Goal: Check status: Check status

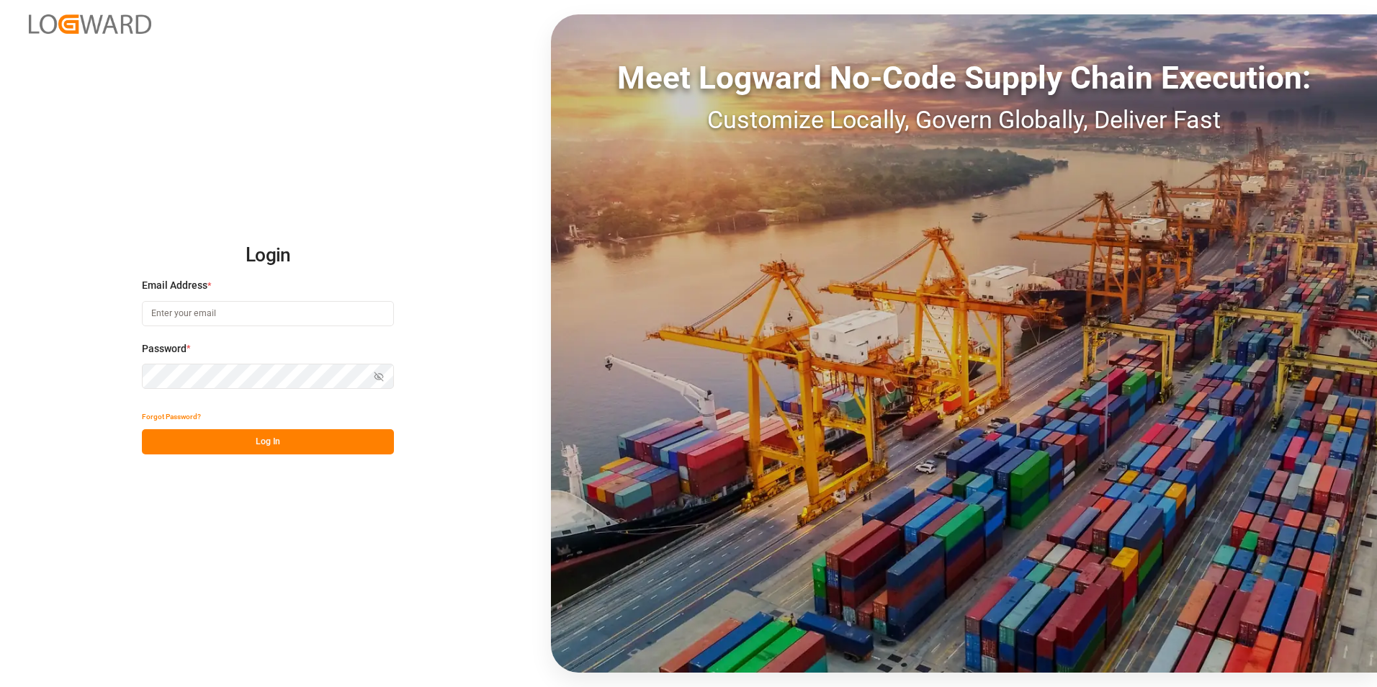
type input "[PERSON_NAME][EMAIL_ADDRESS][DOMAIN_NAME]"
click at [226, 435] on button "Log In" at bounding box center [268, 441] width 252 height 25
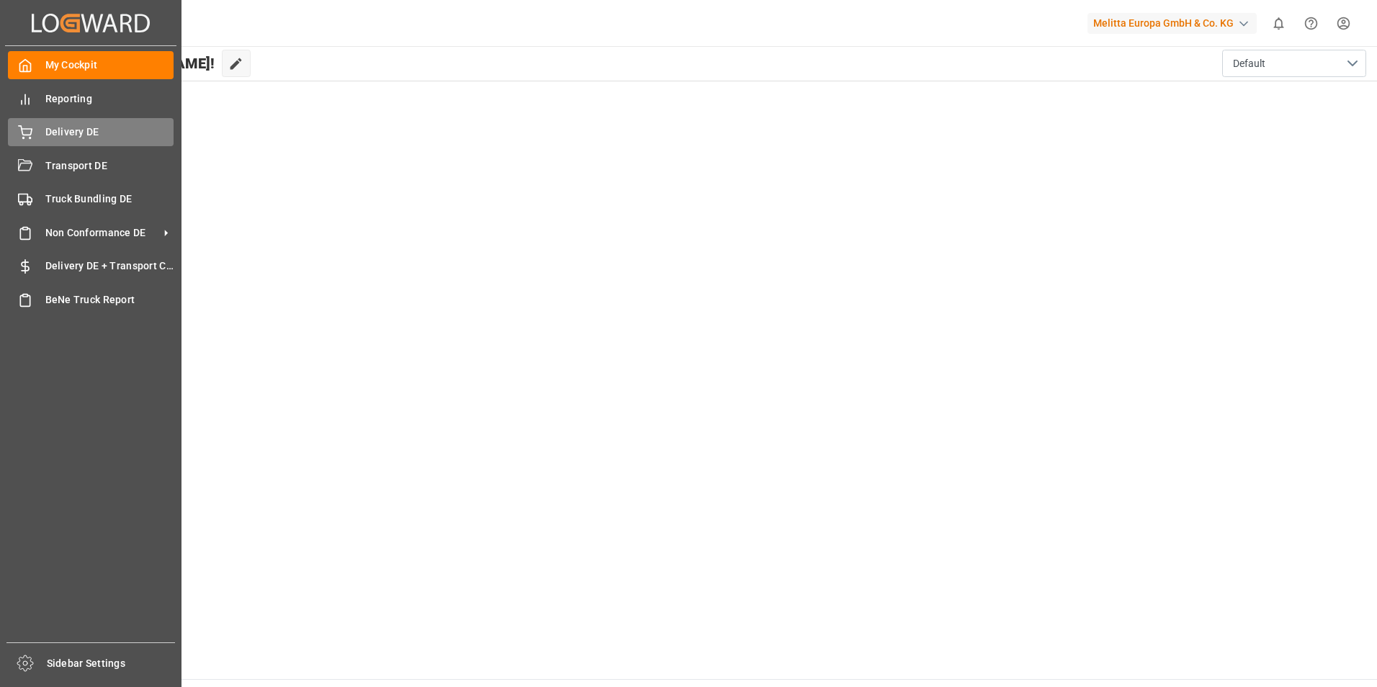
click at [48, 123] on div "Delivery DE Delivery DE" at bounding box center [91, 132] width 166 height 28
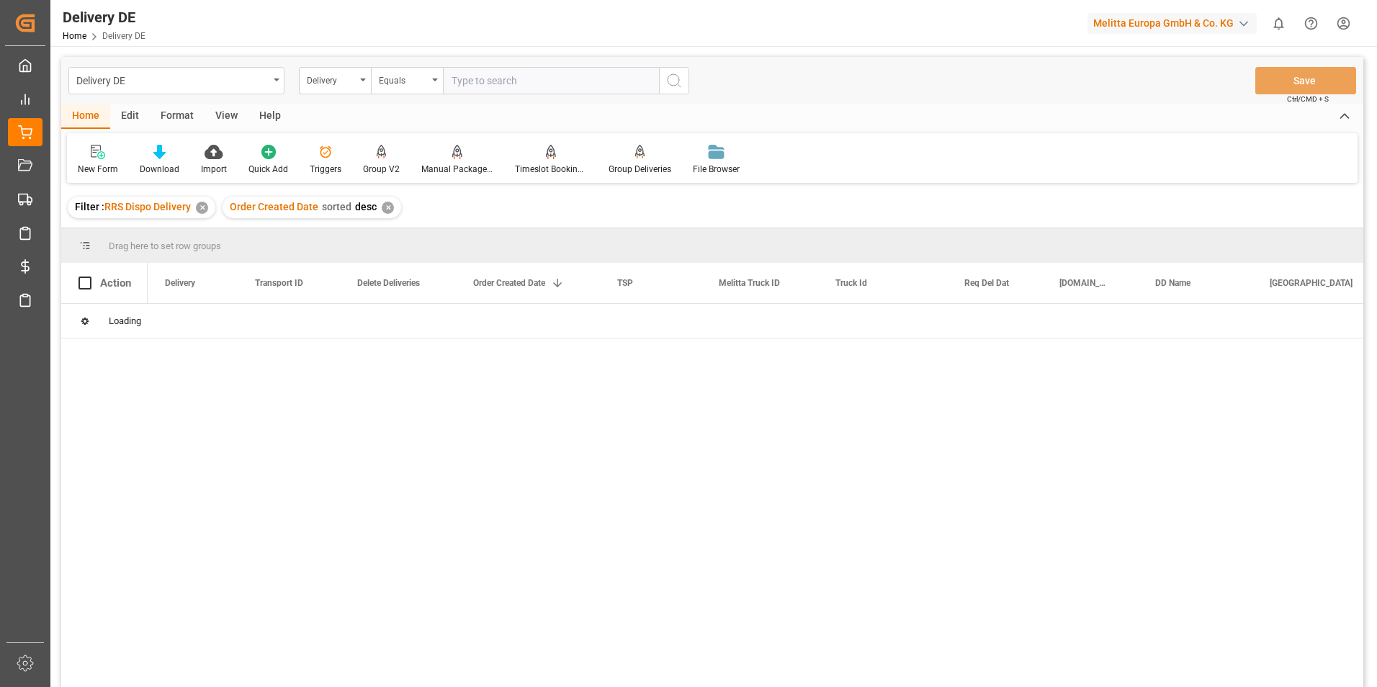
drag, startPoint x: 387, startPoint y: 407, endPoint x: 496, endPoint y: 78, distance: 346.7
click at [387, 407] on div at bounding box center [755, 500] width 1215 height 392
click at [496, 78] on input "text" at bounding box center [551, 80] width 216 height 27
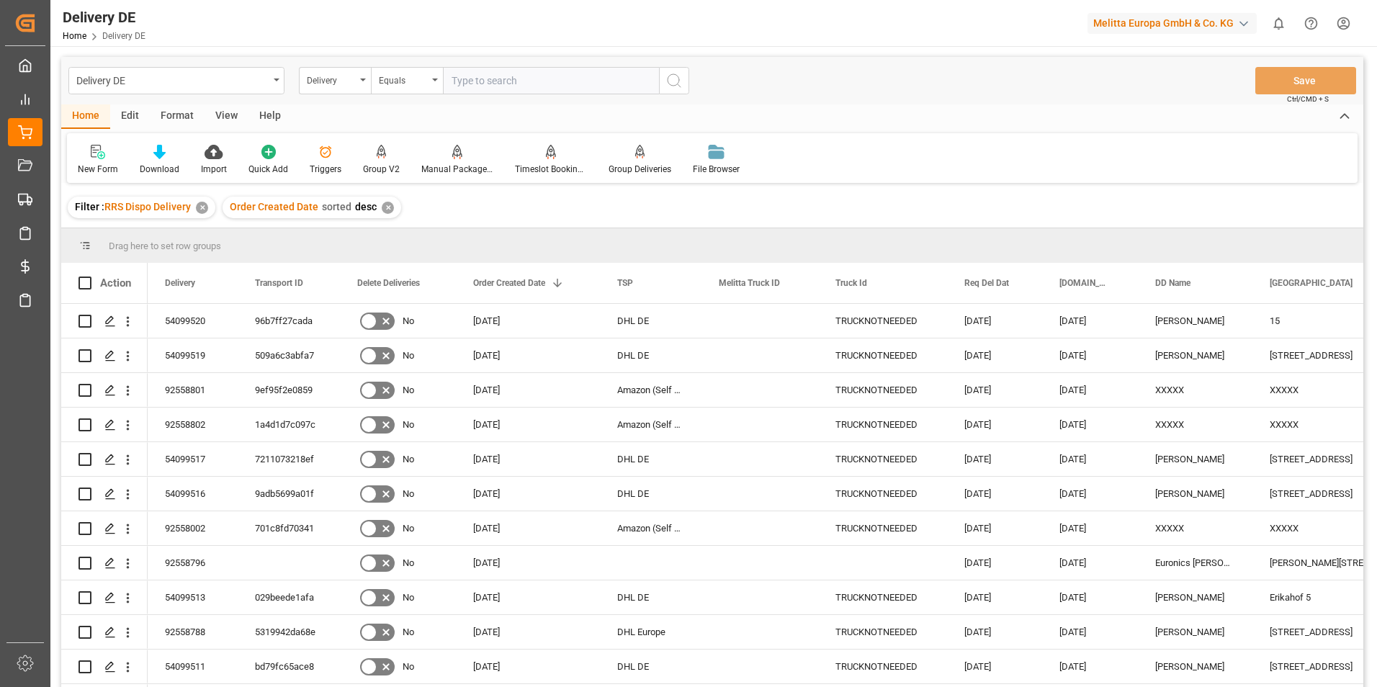
paste input "92557151"
type input "92557151"
click at [680, 86] on icon "search button" at bounding box center [673, 80] width 17 height 17
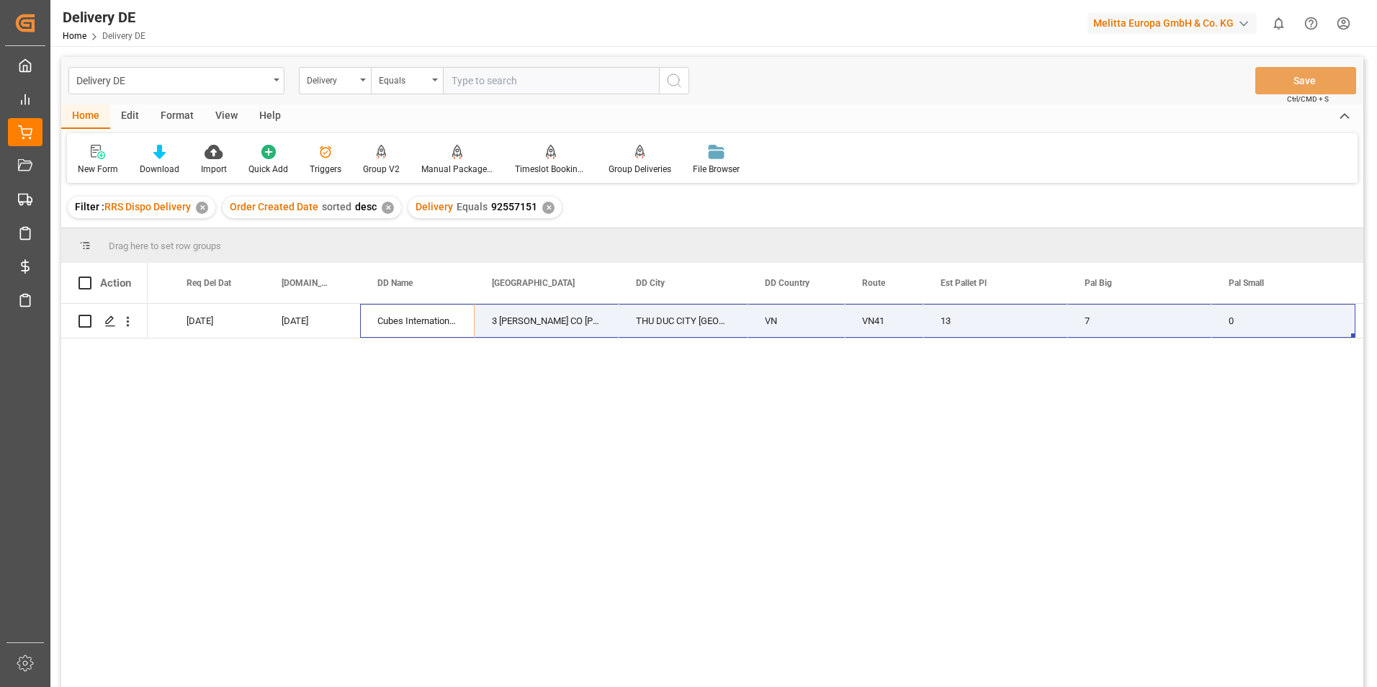
scroll to position [0, 835]
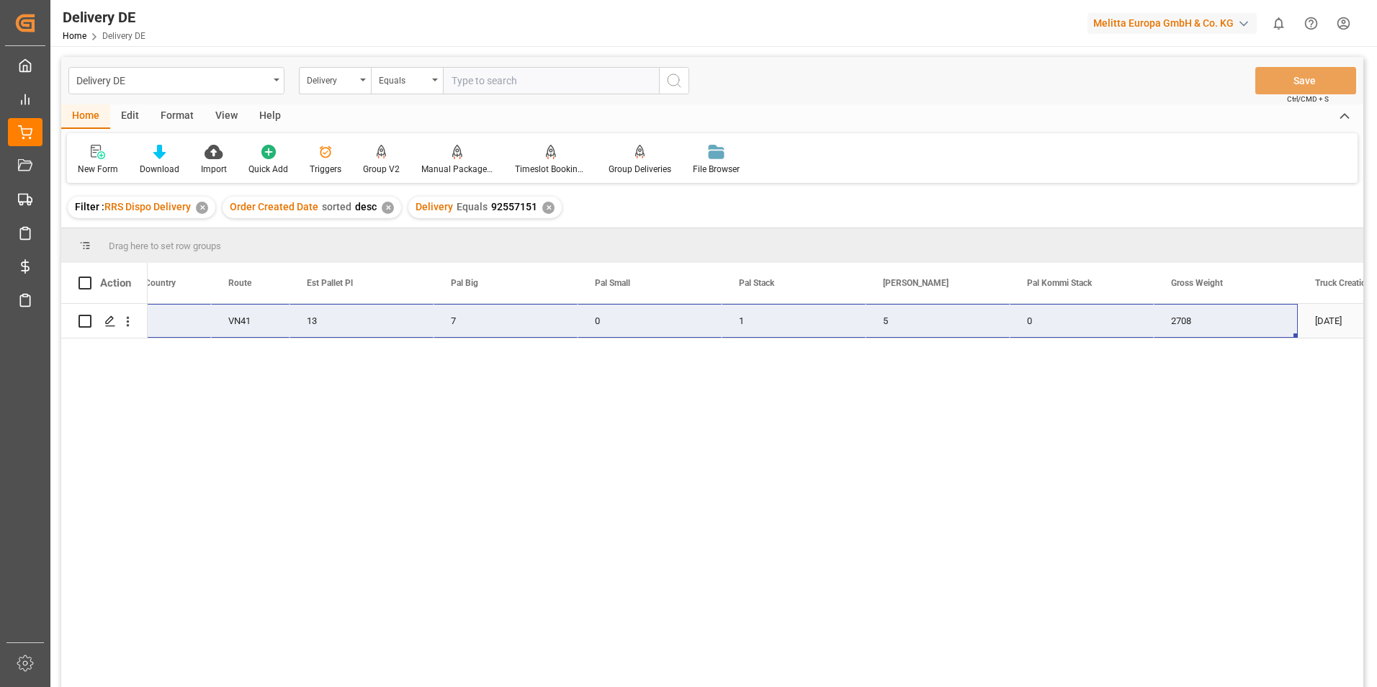
drag, startPoint x: 1199, startPoint y: 322, endPoint x: 1225, endPoint y: 323, distance: 25.2
click at [1225, 323] on div "Cubes International Co., Ltd THU DUC CITY [GEOGRAPHIC_DATA] VN VN41 13 7 0 1 5 …" at bounding box center [89, 321] width 2705 height 35
drag, startPoint x: 346, startPoint y: 274, endPoint x: 331, endPoint y: 284, distance: 18.6
click at [331, 284] on span "Est Pallet Pl" at bounding box center [330, 283] width 46 height 10
click at [1011, 446] on div "THU DUC CITY [GEOGRAPHIC_DATA] VN41 13 7 0 1 5 0 2708 [DATE]" at bounding box center [755, 500] width 1215 height 392
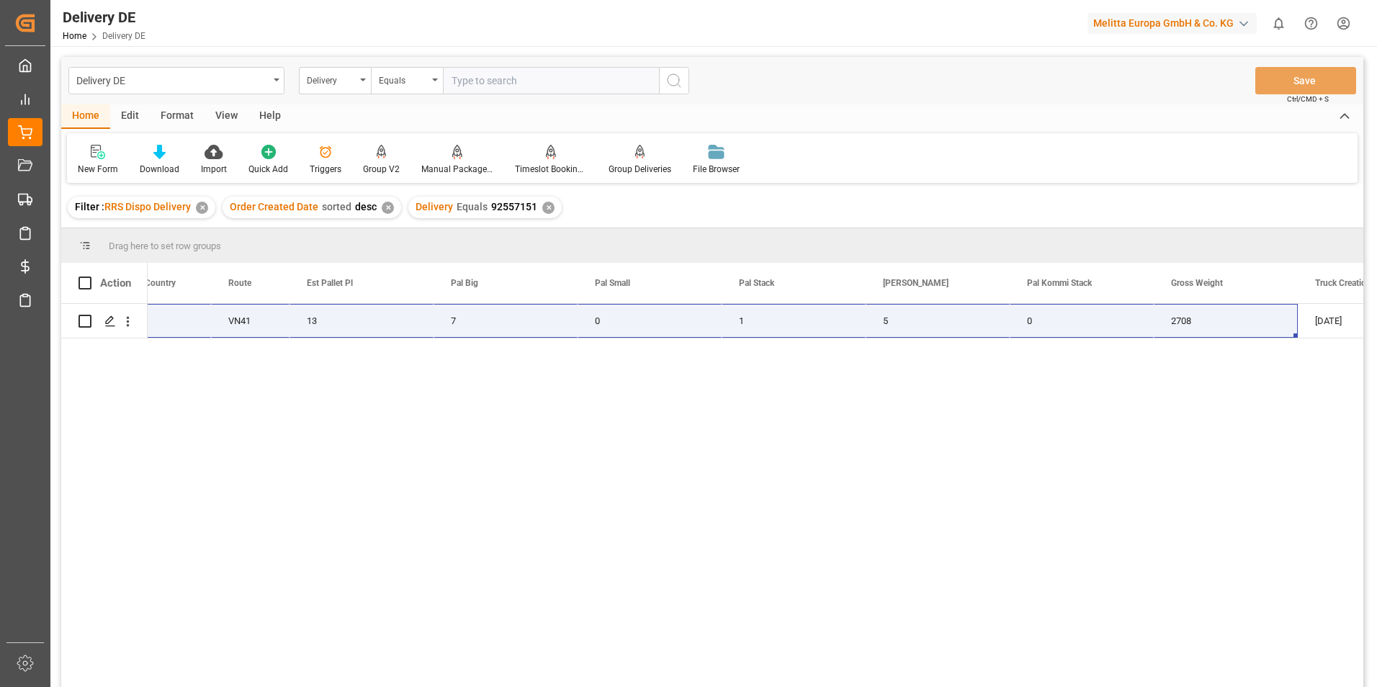
drag, startPoint x: 621, startPoint y: 410, endPoint x: 414, endPoint y: 416, distance: 206.7
click at [414, 416] on div "THU DUC CITY [GEOGRAPHIC_DATA] VN41 13 7 0 1 5 0 2708 [DATE]" at bounding box center [755, 500] width 1215 height 392
drag, startPoint x: 339, startPoint y: 280, endPoint x: 324, endPoint y: 436, distance: 156.2
click at [324, 436] on div "THU DUC CITY [GEOGRAPHIC_DATA] VN41 13 7 0 1 5 0 2708 [DATE]" at bounding box center [755, 500] width 1215 height 392
click at [834, 423] on div "THU DUC CITY [GEOGRAPHIC_DATA] VN41 13 7 0 1 5 0 2708 [DATE]" at bounding box center [755, 500] width 1215 height 392
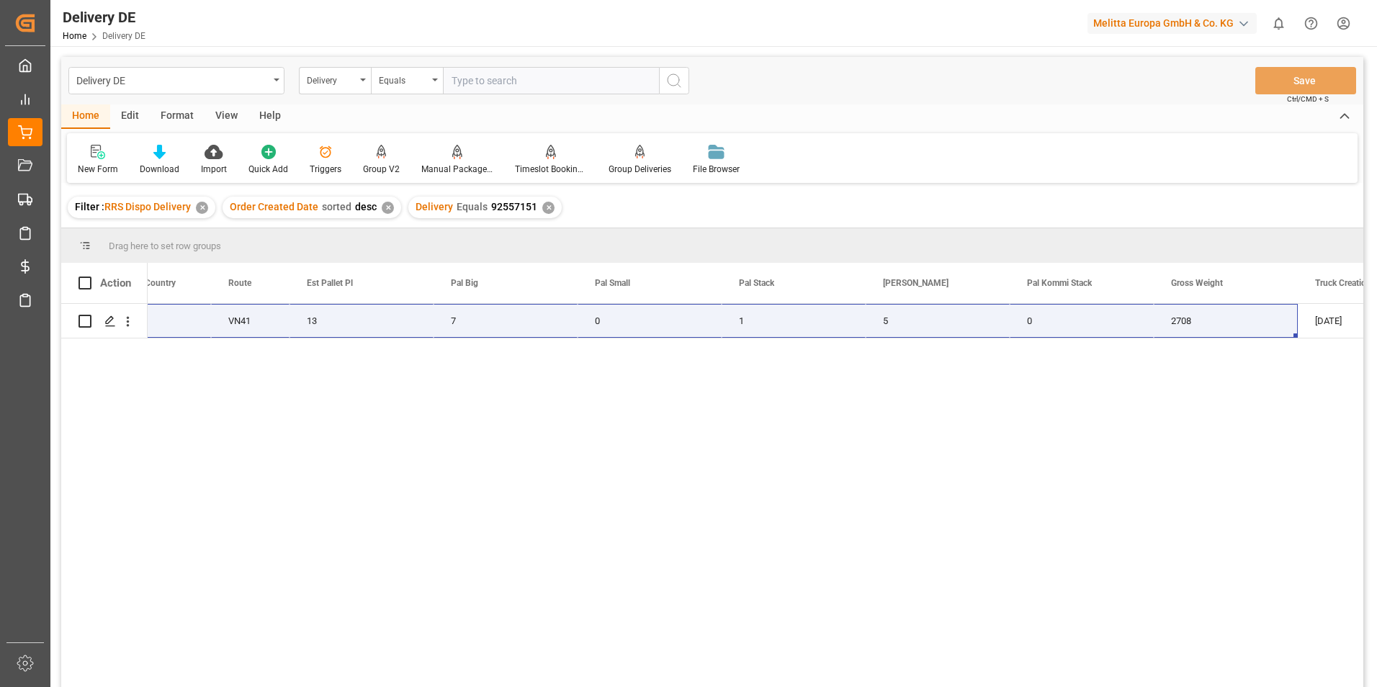
click at [763, 544] on div "THU DUC CITY [GEOGRAPHIC_DATA] VN41 13 7 0 1 5 0 2708 [DATE]" at bounding box center [755, 500] width 1215 height 392
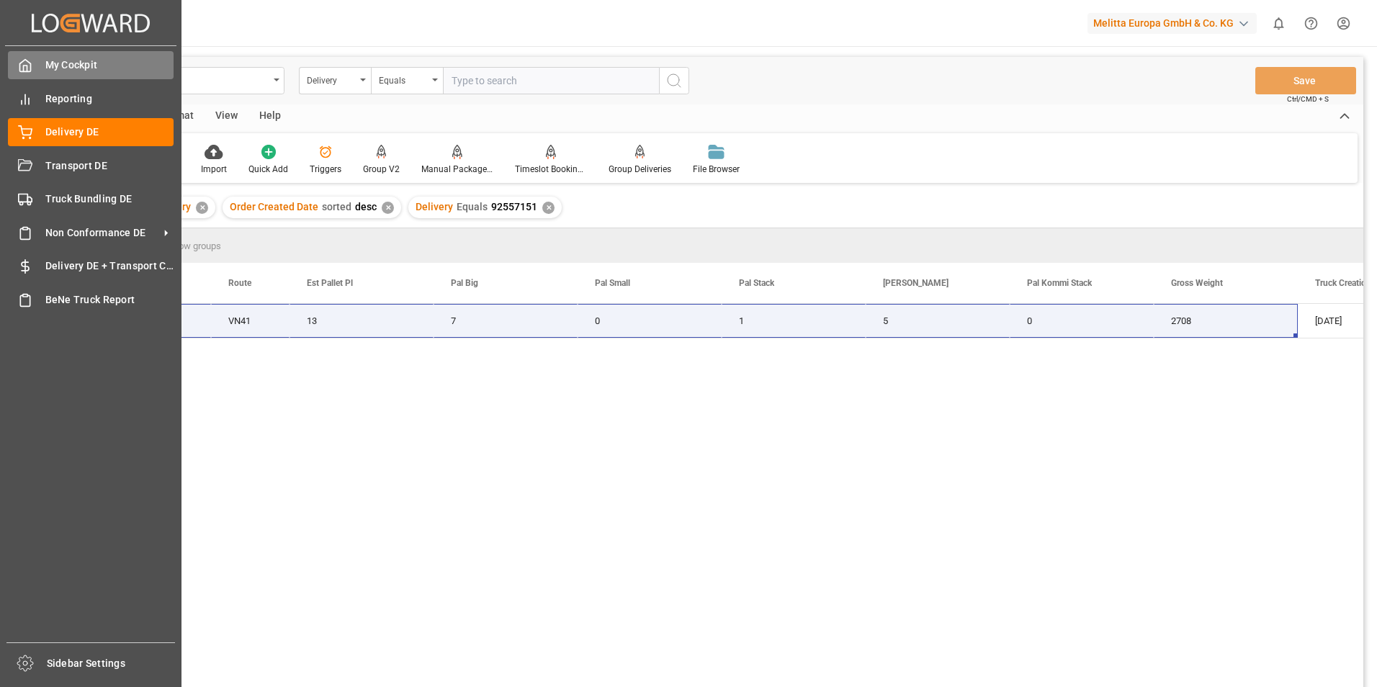
click at [78, 67] on span "My Cockpit" at bounding box center [109, 65] width 129 height 15
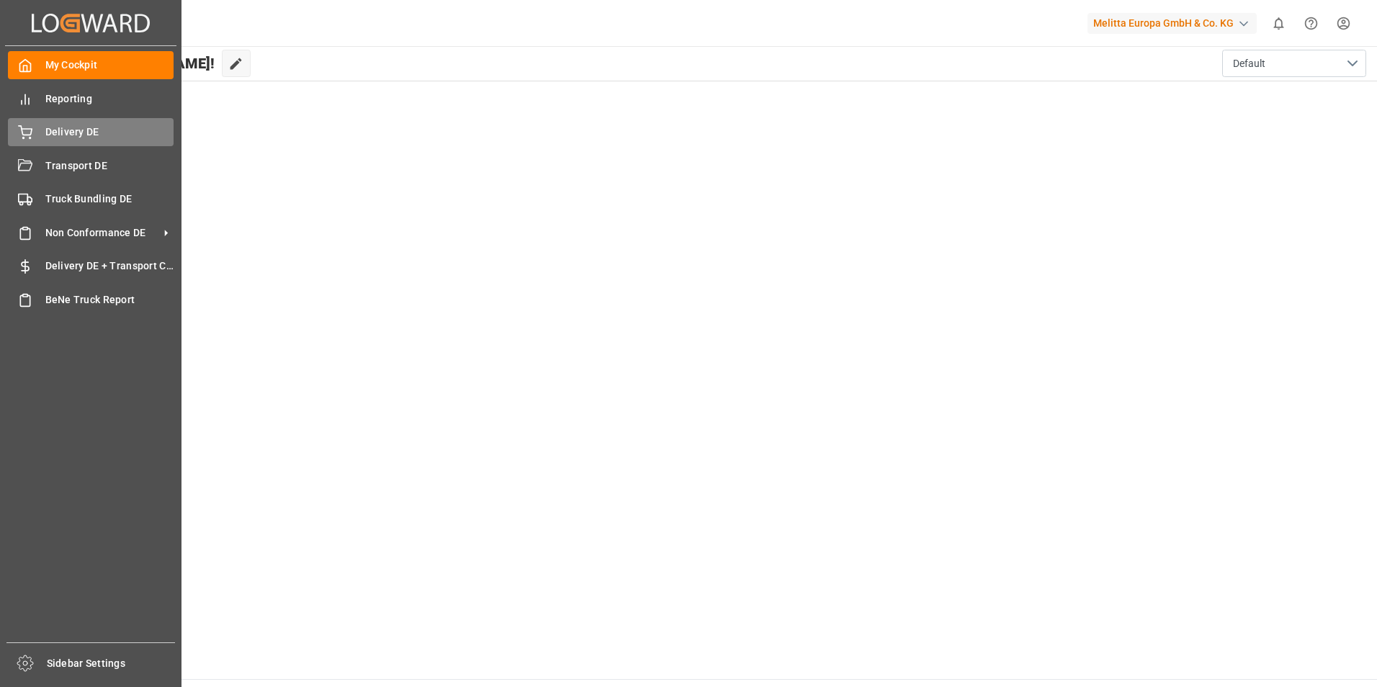
click at [21, 132] on icon at bounding box center [25, 132] width 14 height 14
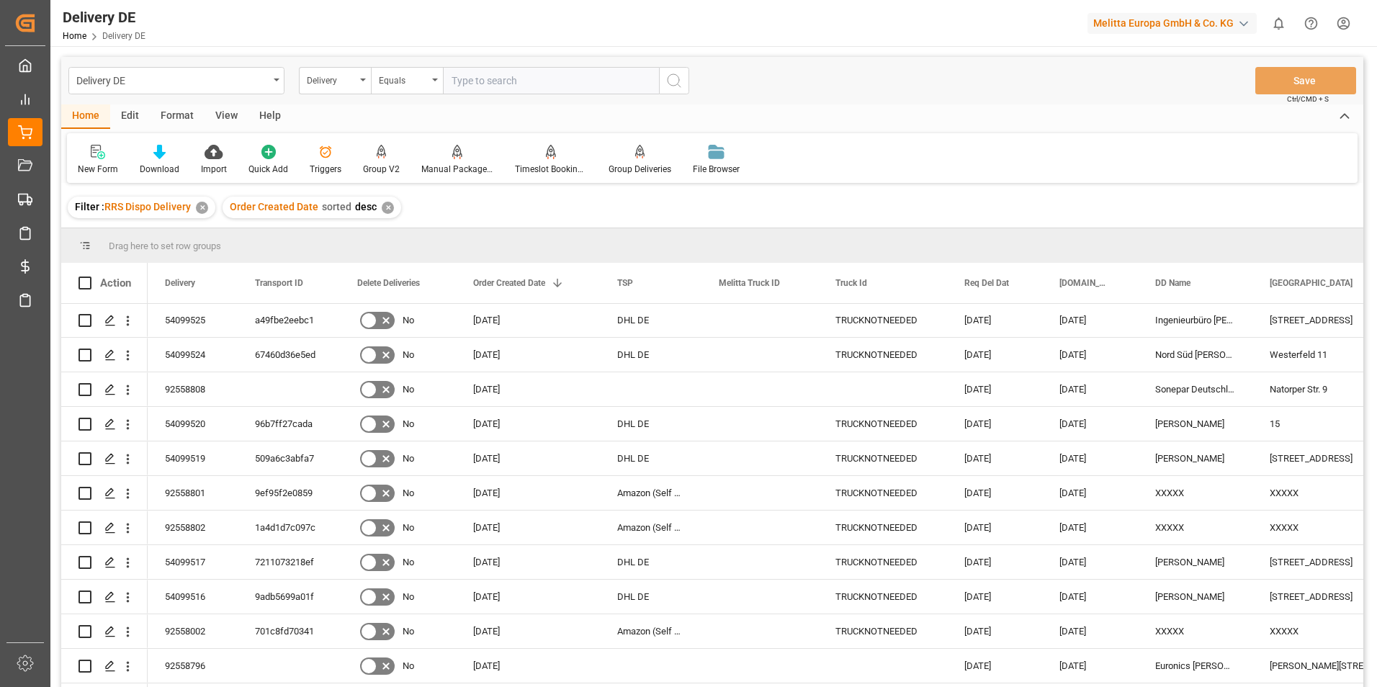
scroll to position [288, 0]
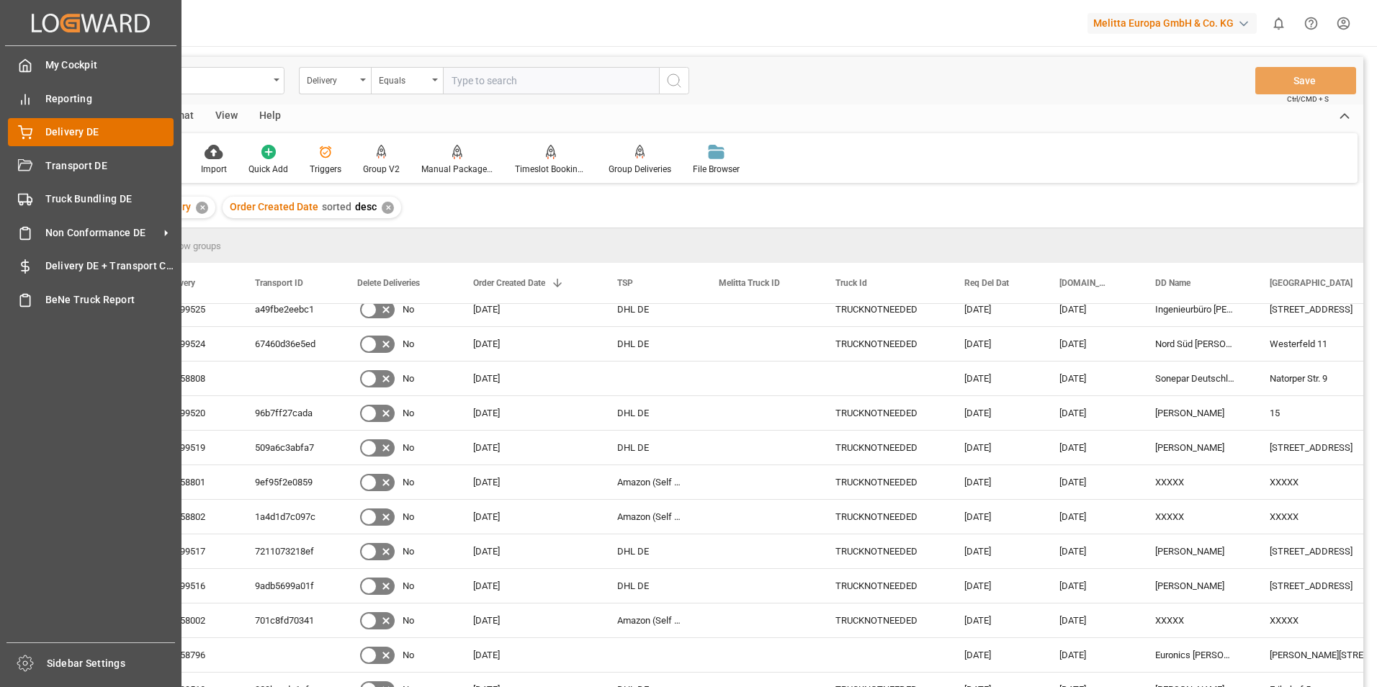
click at [67, 132] on span "Delivery DE" at bounding box center [109, 132] width 129 height 15
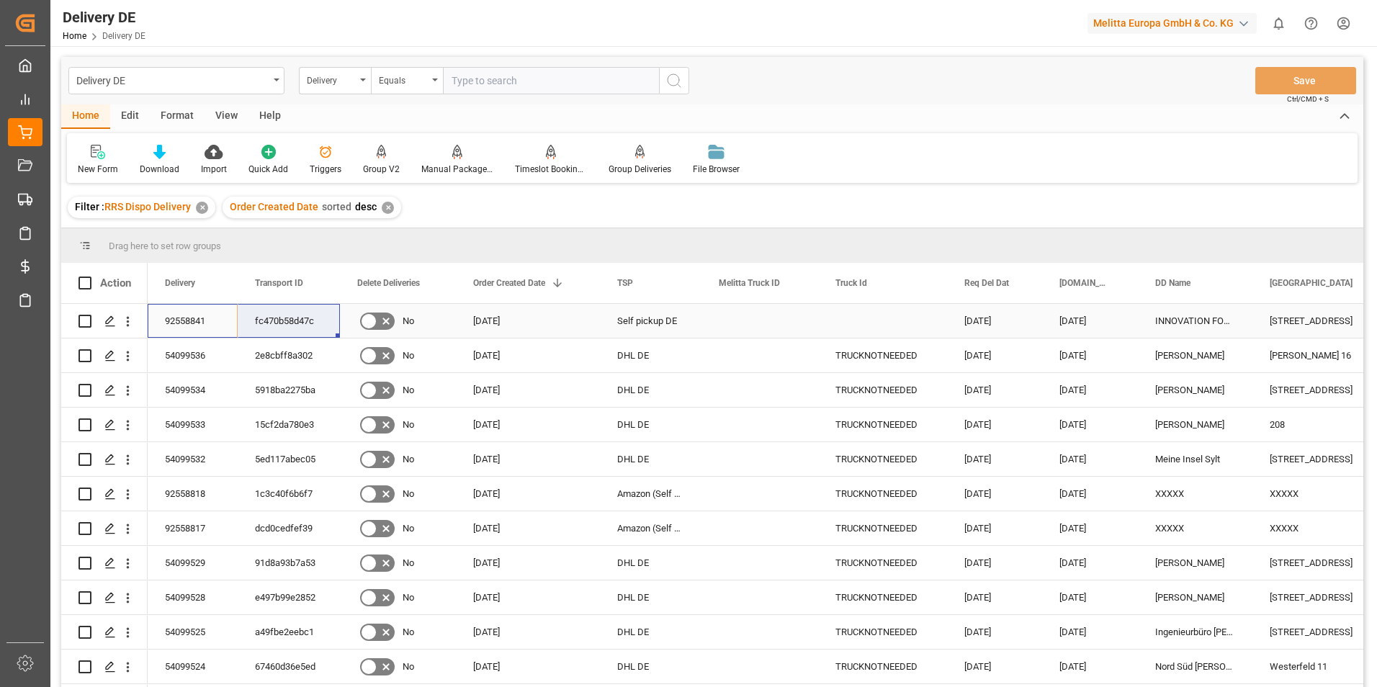
drag, startPoint x: 169, startPoint y: 326, endPoint x: 263, endPoint y: 326, distance: 93.6
drag, startPoint x: 204, startPoint y: 310, endPoint x: 264, endPoint y: 324, distance: 61.3
